Goal: Submit feedback/report problem: Submit feedback/report problem

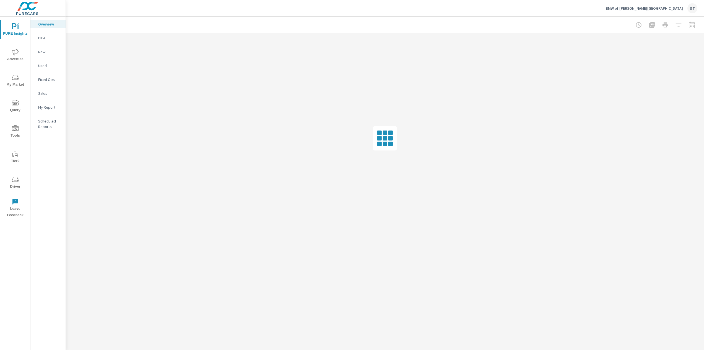
click at [18, 180] on icon "nav menu" at bounding box center [15, 179] width 7 height 5
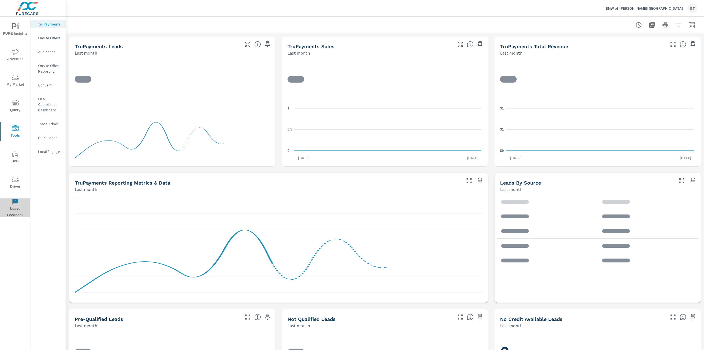
click at [18, 205] on span "Leave Feedback" at bounding box center [15, 208] width 27 height 20
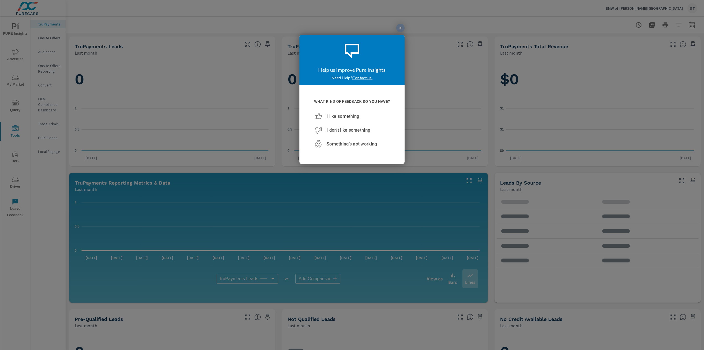
click at [15, 181] on div at bounding box center [352, 175] width 704 height 350
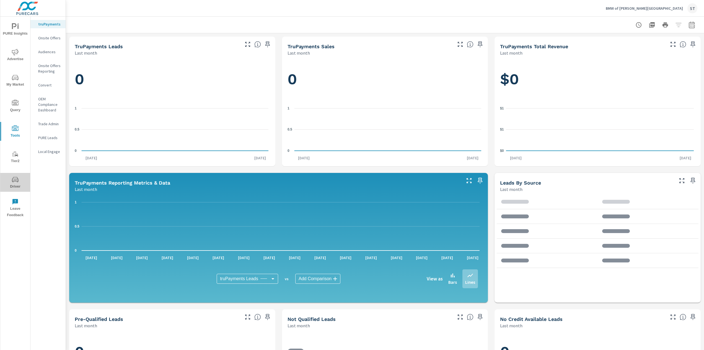
click at [15, 181] on icon "nav menu" at bounding box center [15, 179] width 7 height 5
